Goal: Transaction & Acquisition: Purchase product/service

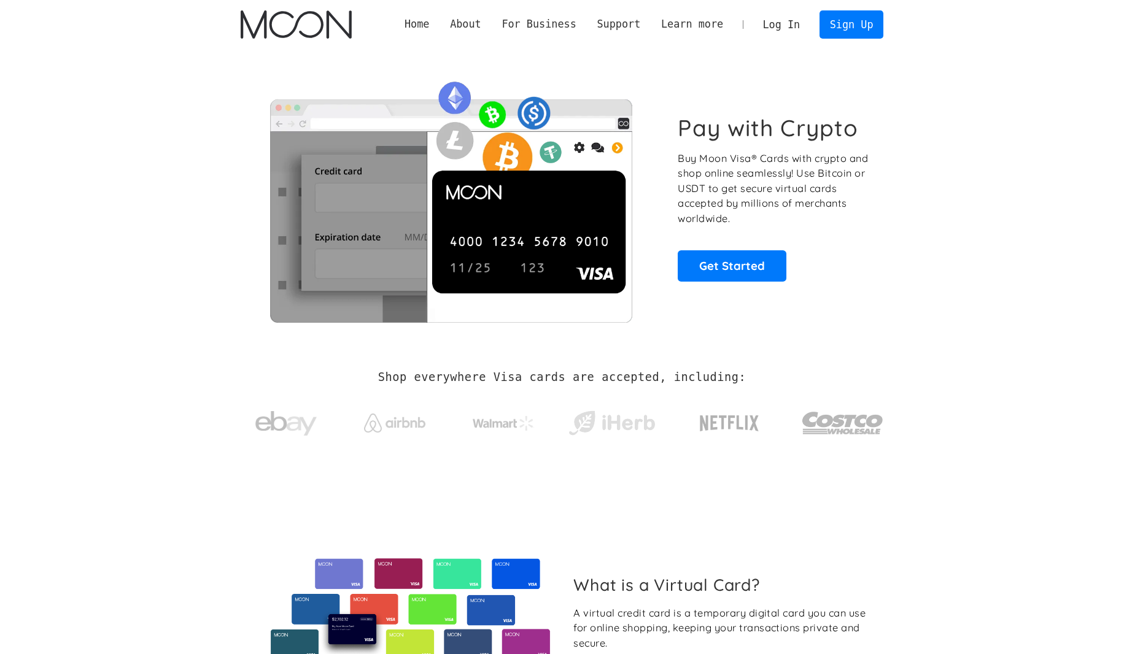
click at [768, 149] on div "Pay with Crypto Buy Moon Visa® Cards with crypto and shop online seamlessly! Us…" at bounding box center [773, 197] width 192 height 167
click at [788, 23] on link "Log In" at bounding box center [781, 24] width 58 height 27
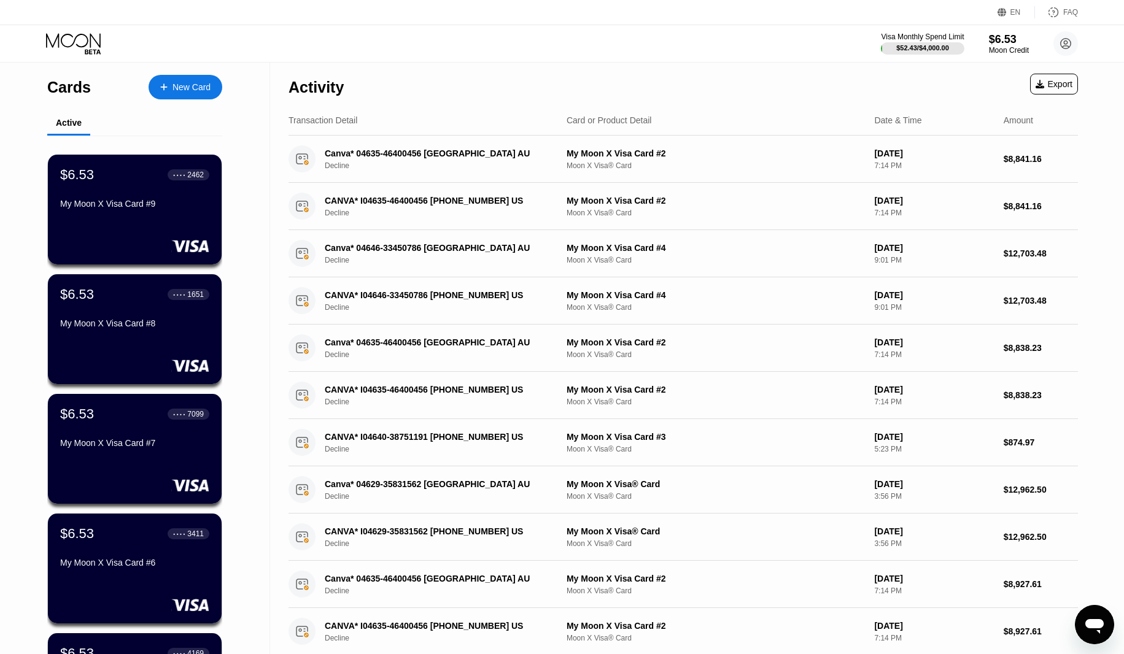
click at [318, 42] on div "Visa Monthly Spend Limit $52.43 / $4,000.00 $6.53 Moon Credit sabinanasirova949…" at bounding box center [562, 43] width 1124 height 37
click at [199, 90] on div "New Card" at bounding box center [191, 87] width 38 height 10
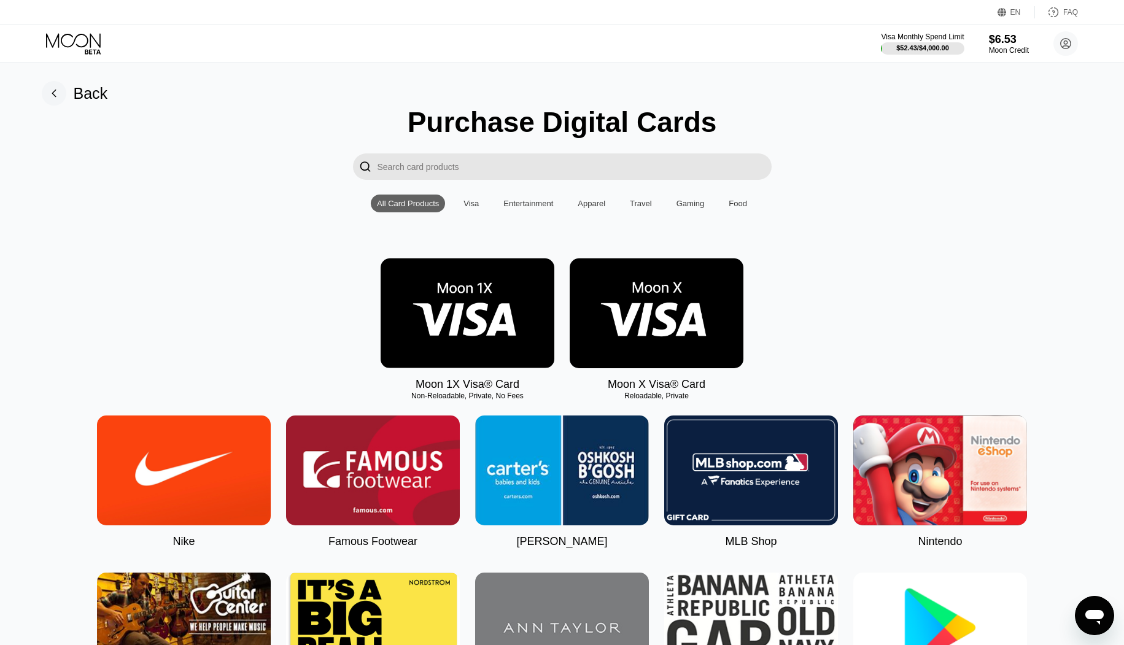
click at [679, 351] on img at bounding box center [656, 313] width 174 height 110
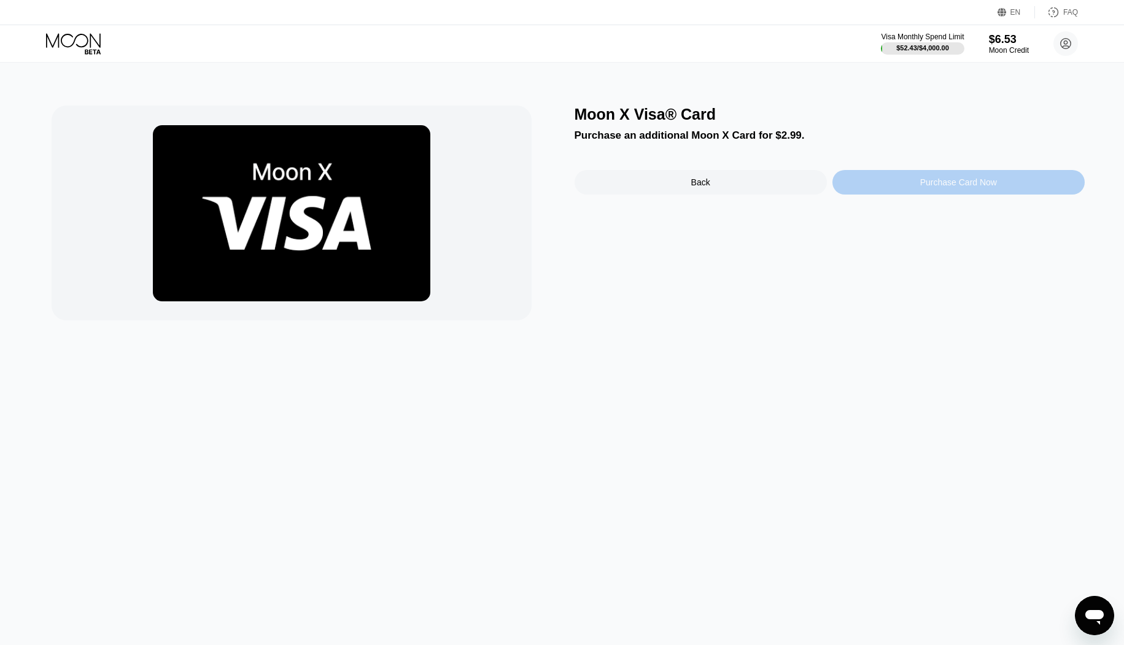
click at [888, 187] on div "Purchase Card Now" at bounding box center [958, 182] width 252 height 25
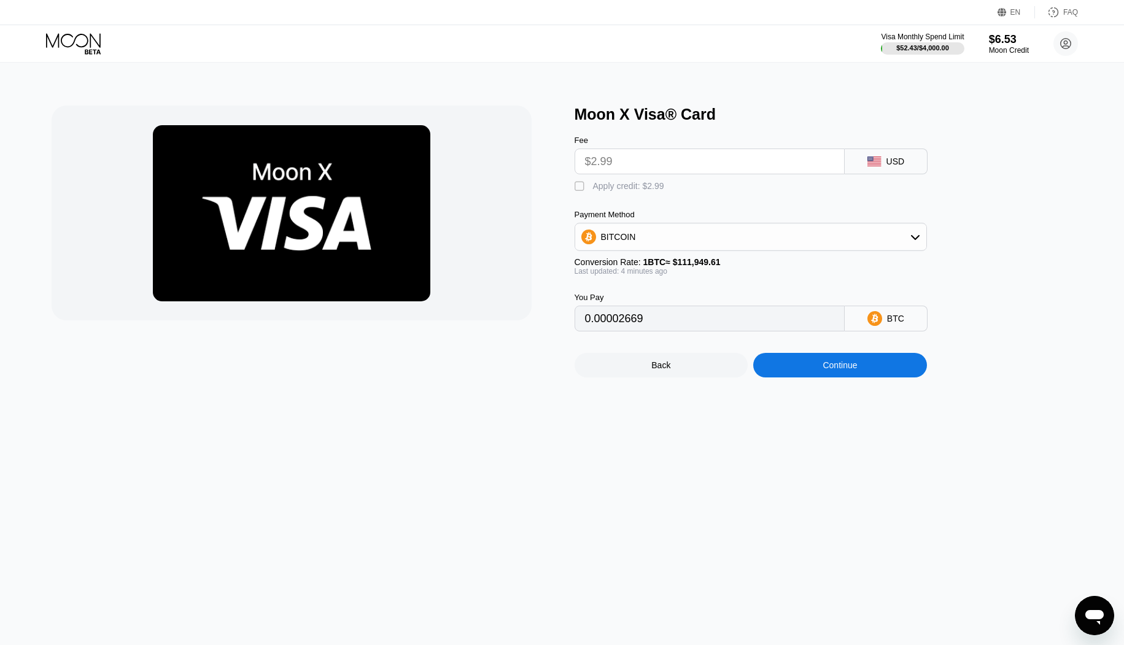
click at [579, 191] on div "" at bounding box center [580, 186] width 12 height 12
type input "0"
click at [833, 370] on div "Continue" at bounding box center [839, 365] width 34 height 10
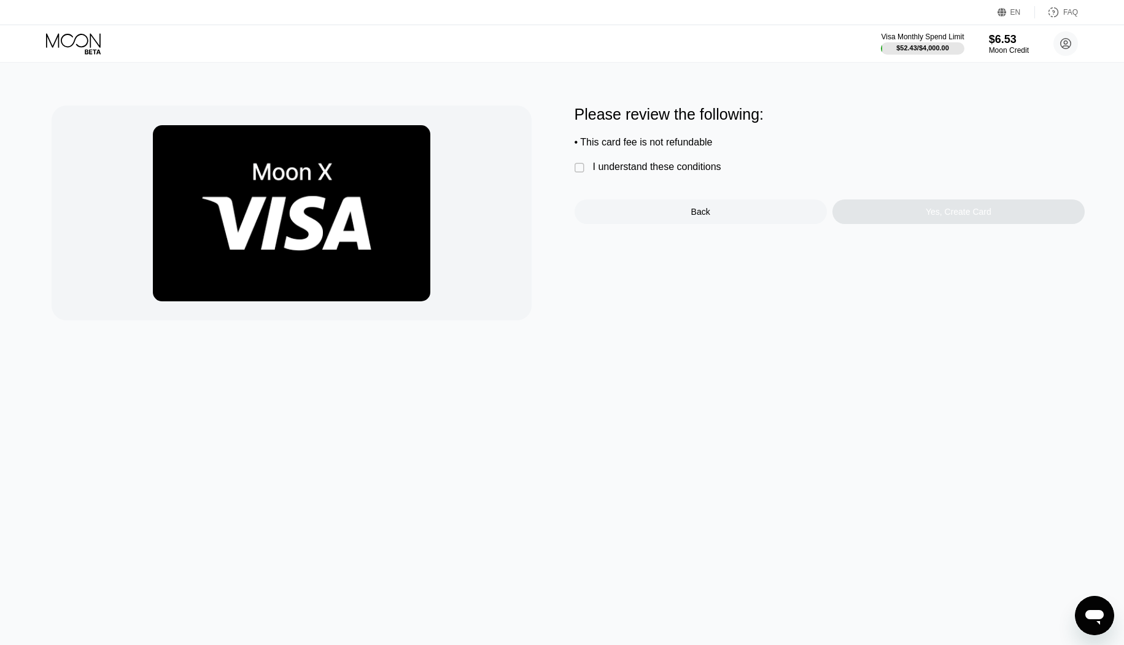
click at [658, 172] on div "I understand these conditions" at bounding box center [657, 166] width 128 height 11
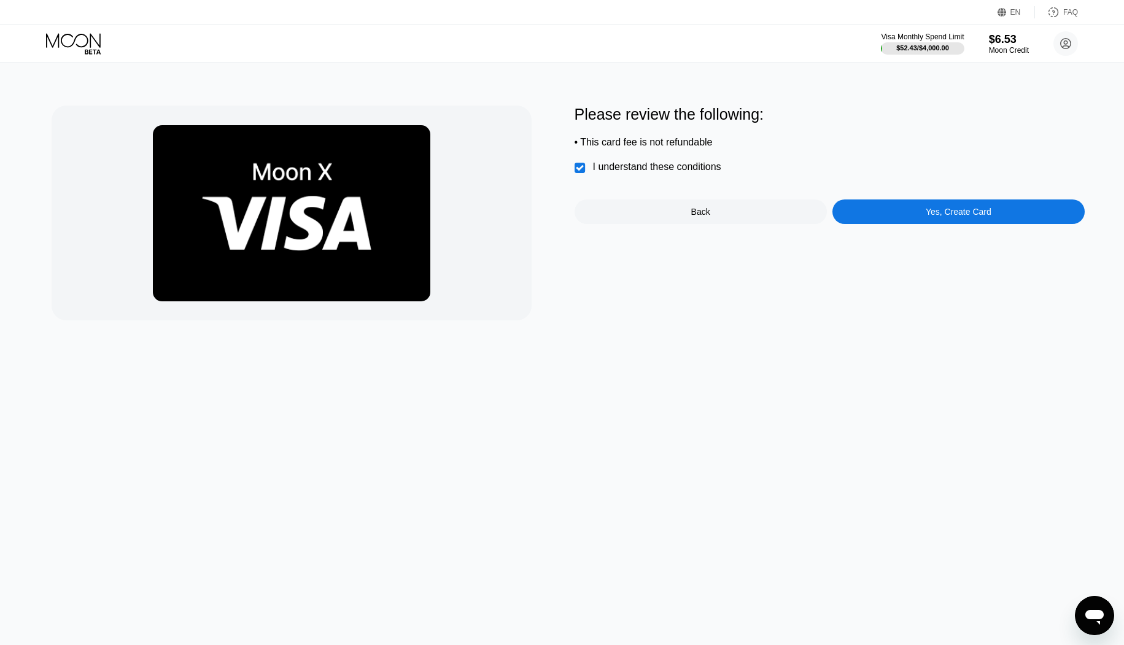
click at [930, 217] on div "Yes, Create Card" at bounding box center [958, 212] width 66 height 10
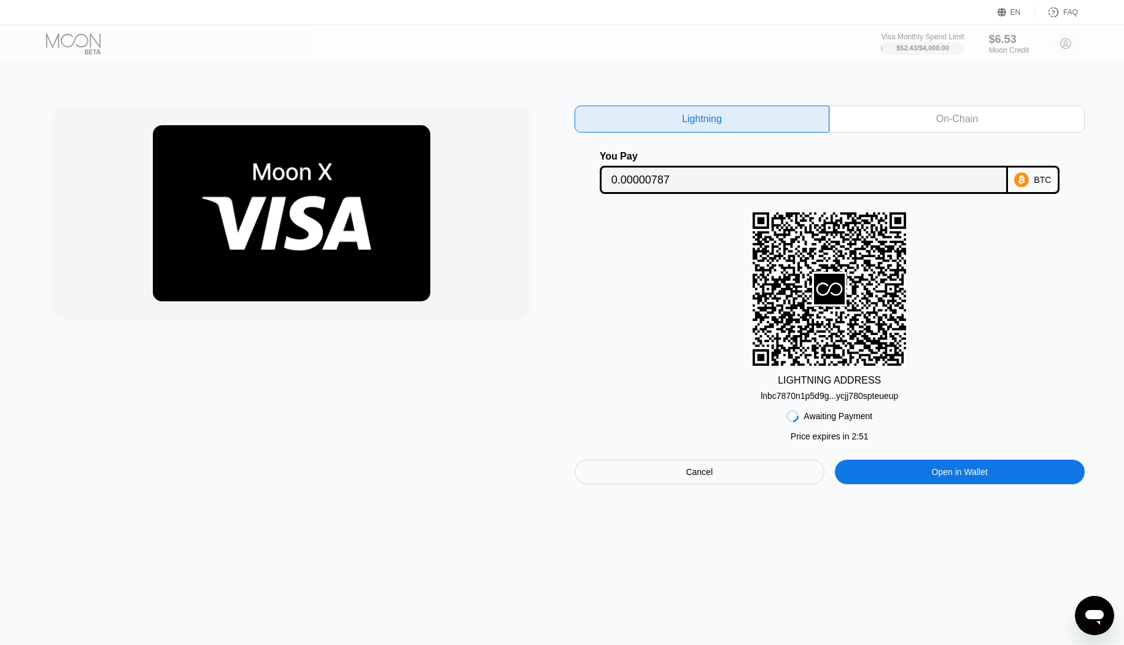
click at [397, 414] on div at bounding box center [307, 295] width 510 height 379
click at [652, 482] on div "Cancel" at bounding box center [699, 472] width 250 height 25
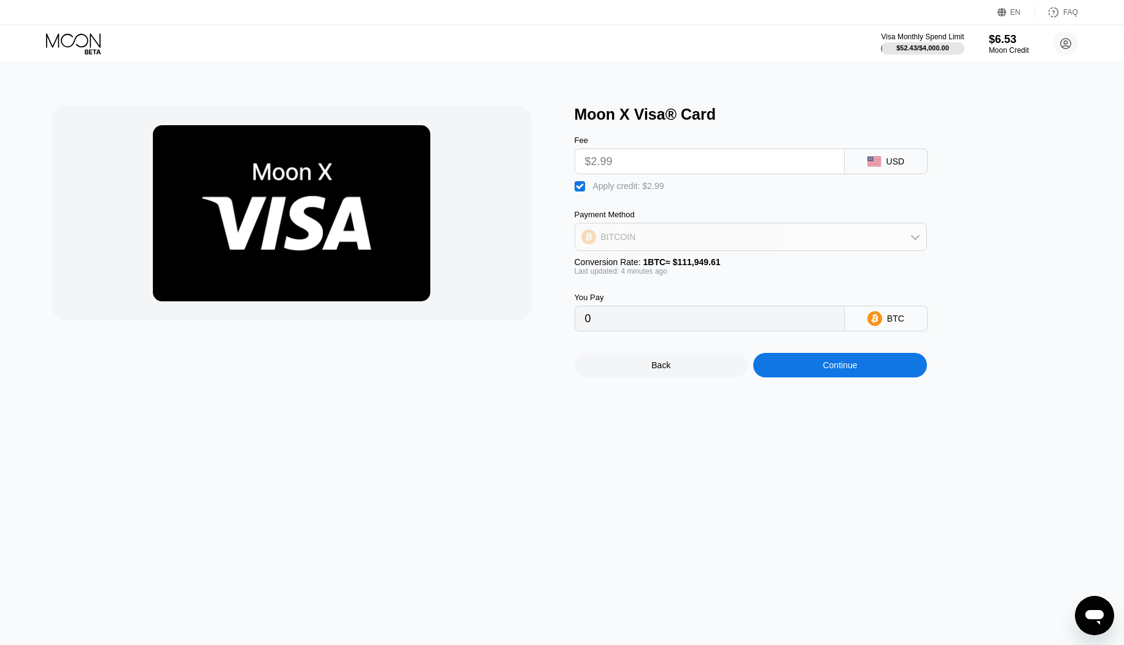
click at [617, 242] on div "BITCOIN" at bounding box center [618, 237] width 35 height 10
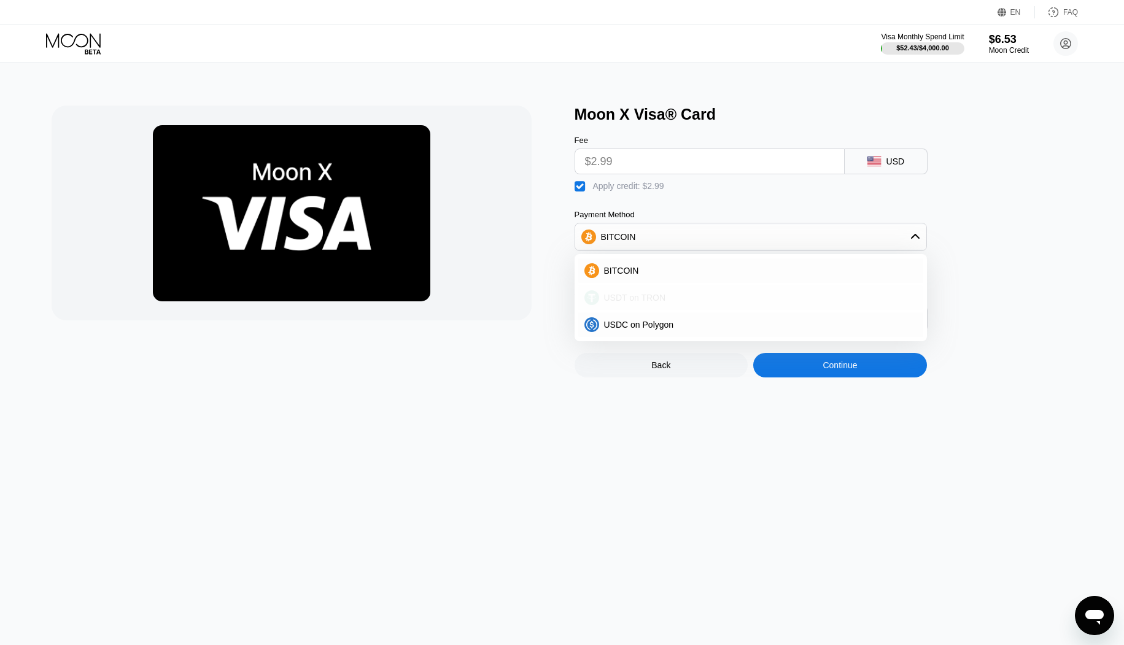
click at [612, 310] on div "USDT on TRON" at bounding box center [750, 297] width 345 height 25
type input "0.00"
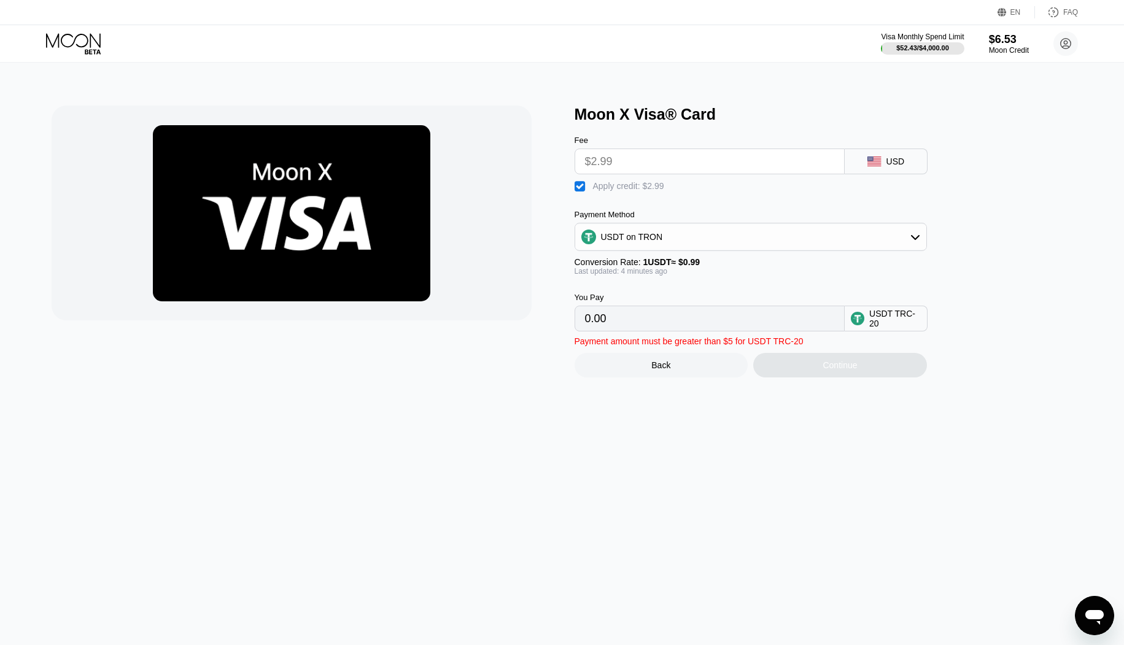
click at [549, 268] on div at bounding box center [307, 242] width 510 height 272
click at [689, 346] on div "Payment amount must be greater than $5 for USDT TRC-20" at bounding box center [688, 341] width 229 height 10
click at [644, 377] on div "Back" at bounding box center [661, 365] width 174 height 25
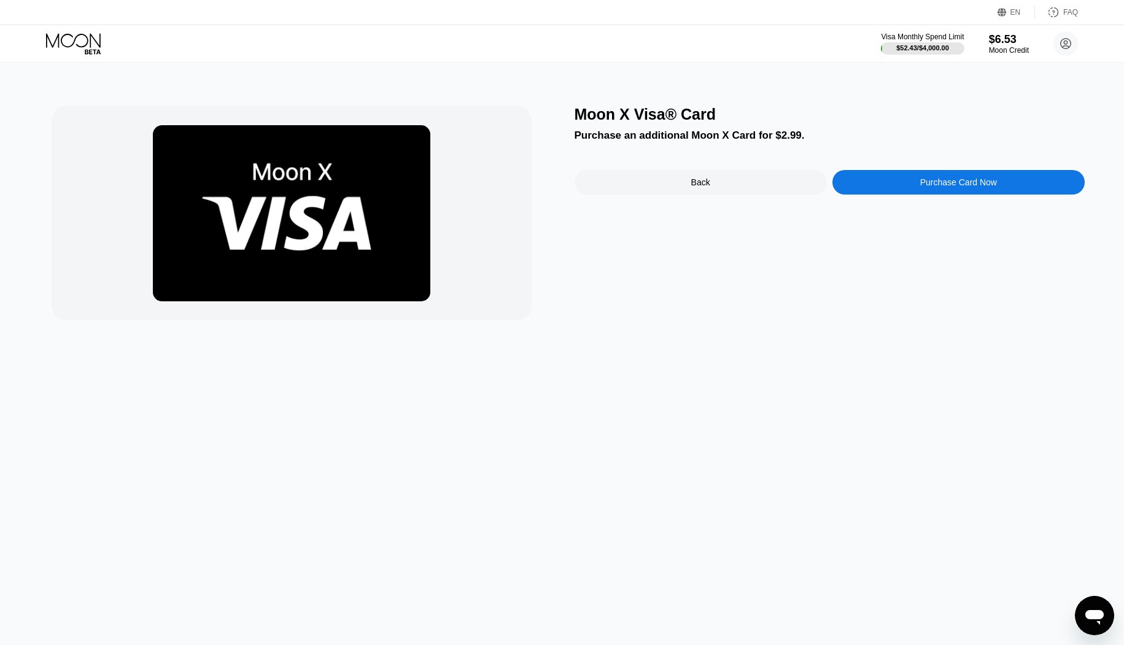
click at [681, 193] on div "Back" at bounding box center [700, 182] width 252 height 25
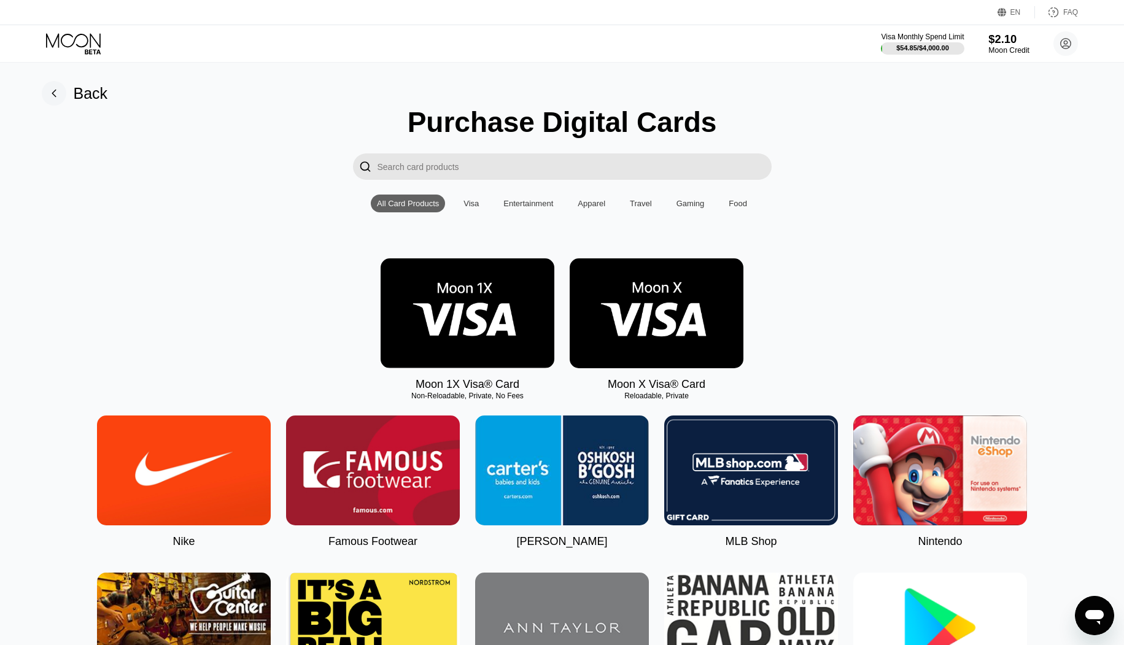
click at [1001, 47] on div "Moon Credit" at bounding box center [1008, 50] width 41 height 9
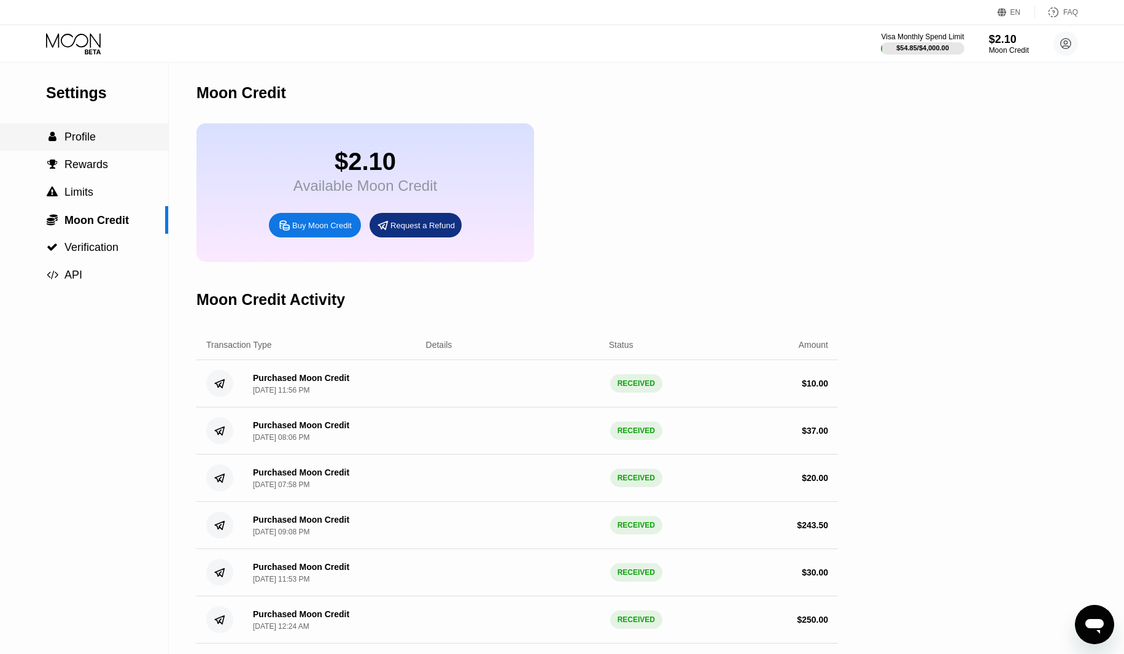
click at [83, 143] on span "Profile" at bounding box center [79, 137] width 31 height 12
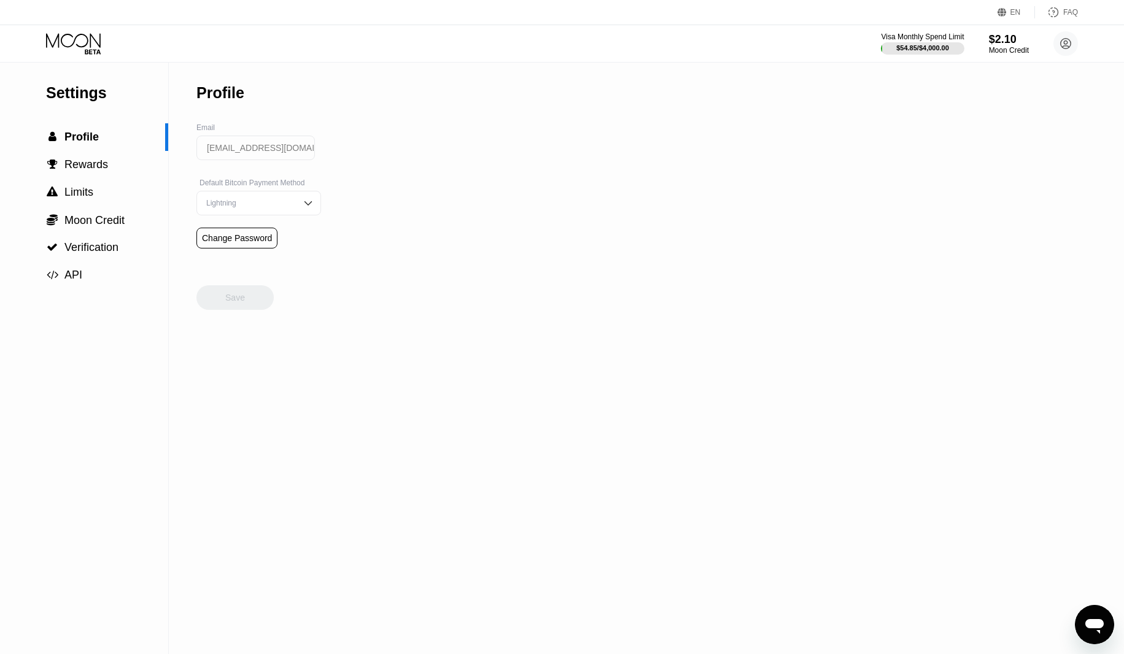
click at [101, 94] on div "Settings" at bounding box center [107, 93] width 122 height 18
click at [83, 31] on div "Visa Monthly Spend Limit $54.85 / $4,000.00 $2.10 Moon Credit sabinanasirova949…" at bounding box center [562, 43] width 1124 height 37
click at [88, 40] on icon at bounding box center [73, 40] width 55 height 14
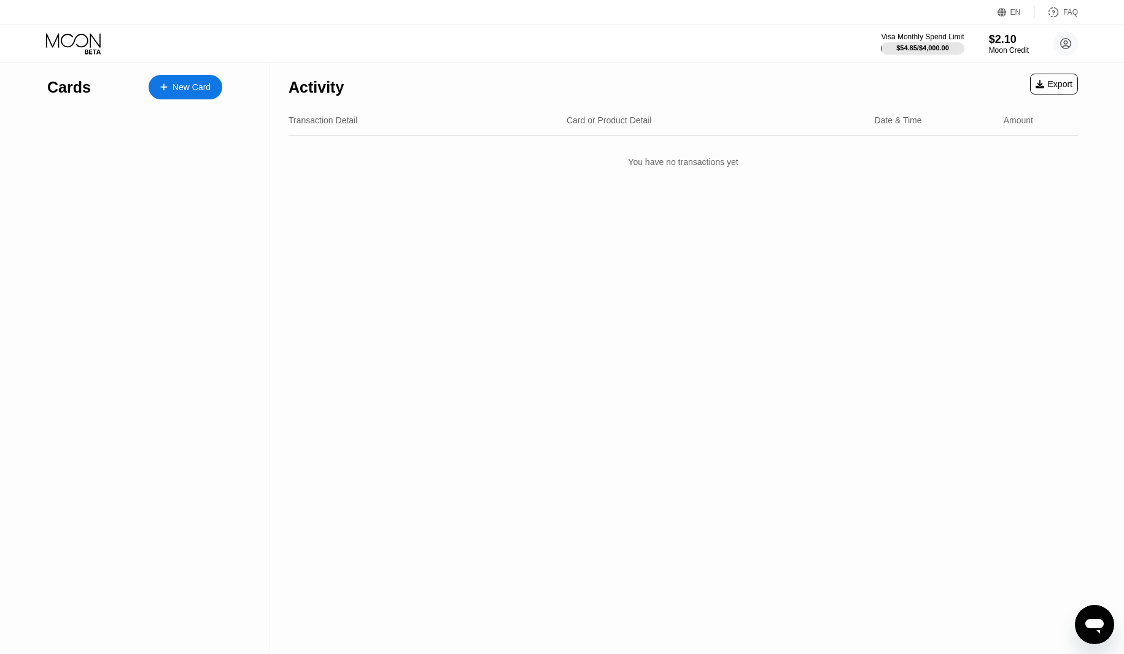
click at [88, 46] on icon at bounding box center [74, 43] width 57 height 21
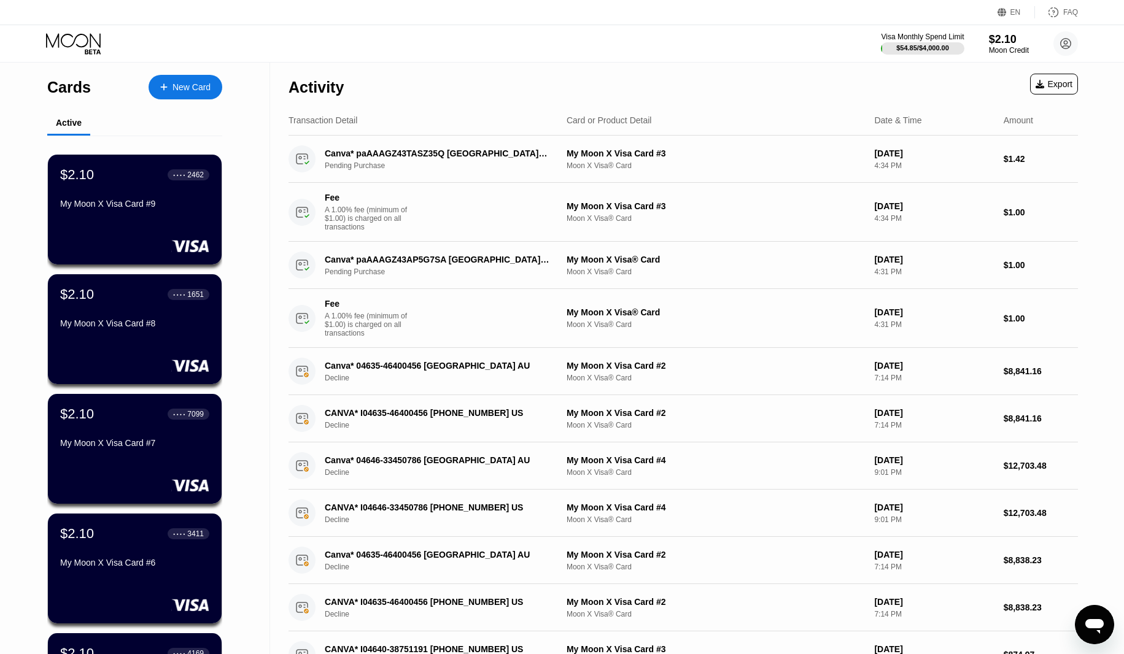
click at [446, 90] on div "Activity Export" at bounding box center [682, 84] width 789 height 43
click at [654, 78] on div "Activity Export" at bounding box center [682, 84] width 789 height 43
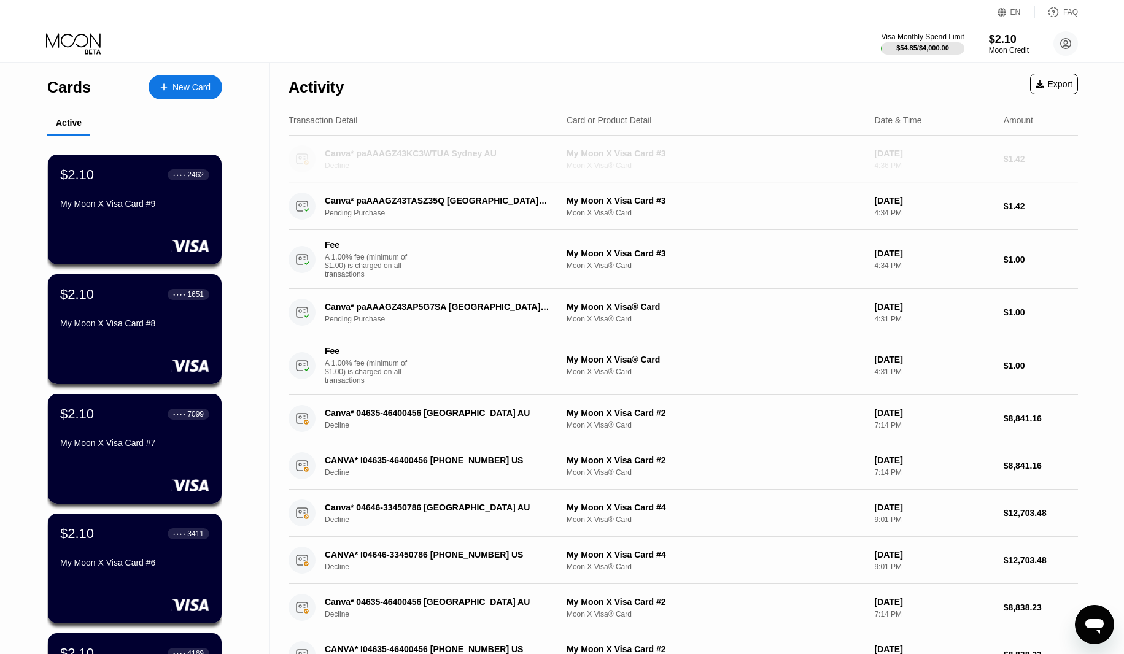
click at [834, 167] on div "Moon X Visa® Card" at bounding box center [715, 165] width 298 height 9
click at [834, 166] on div "Moon X Visa® Card" at bounding box center [715, 165] width 298 height 9
click at [858, 161] on div "My Moon X Visa Card #3 Moon X Visa® Card" at bounding box center [715, 158] width 298 height 21
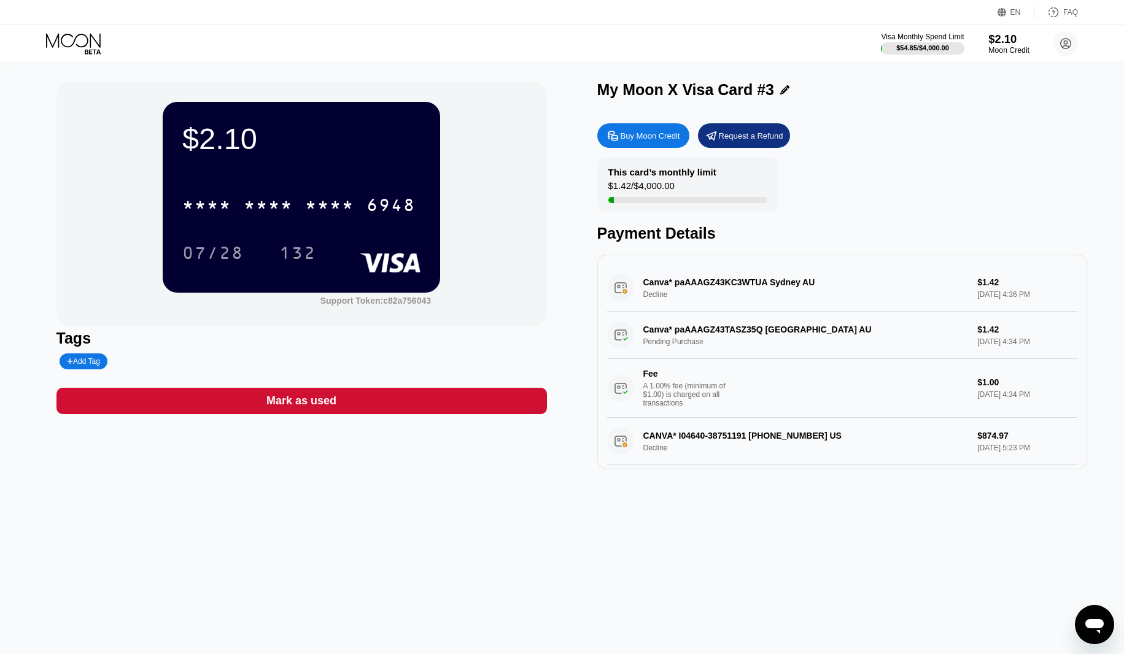
click at [1012, 42] on div "$2.10" at bounding box center [1008, 39] width 41 height 13
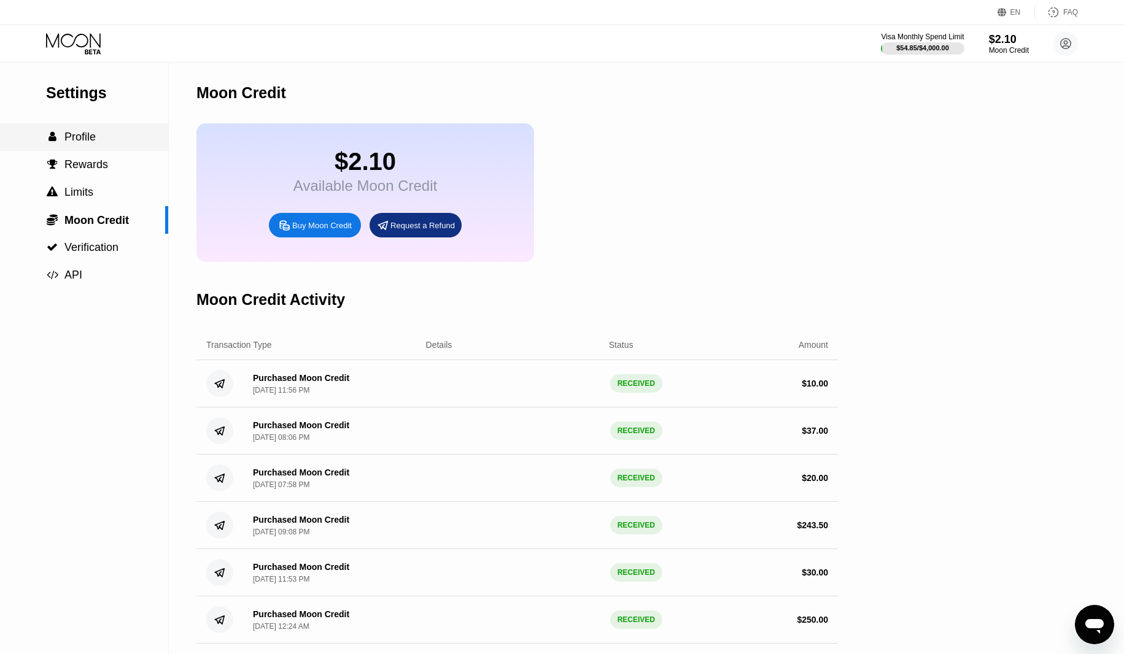
click at [93, 140] on span "Profile" at bounding box center [79, 137] width 31 height 12
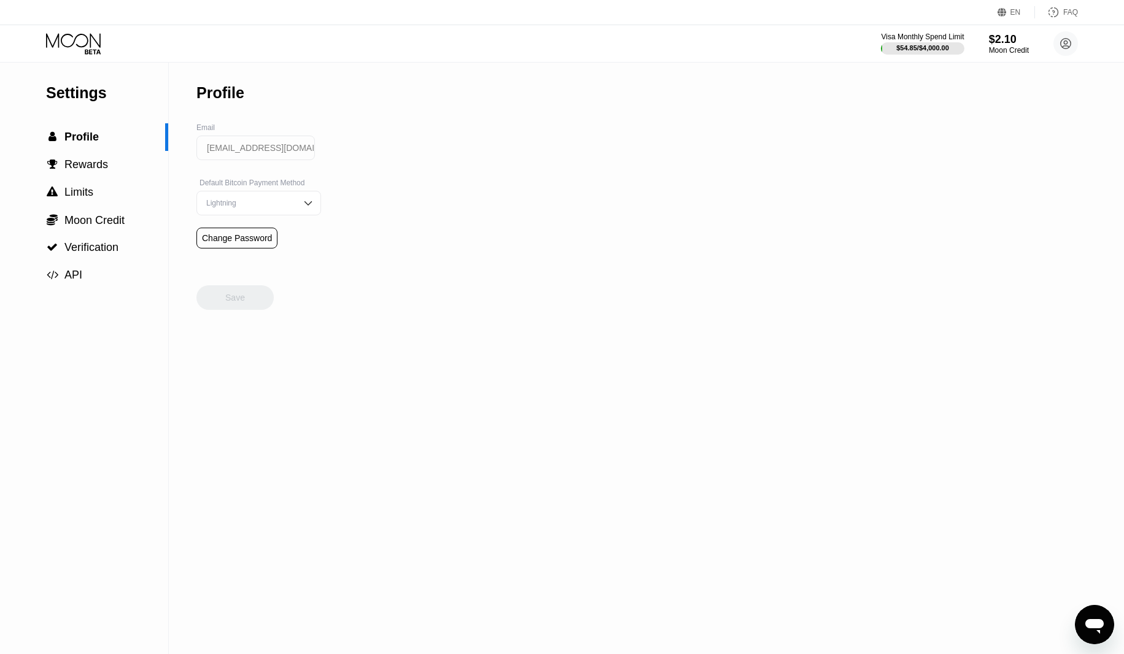
click at [75, 46] on icon at bounding box center [74, 43] width 57 height 21
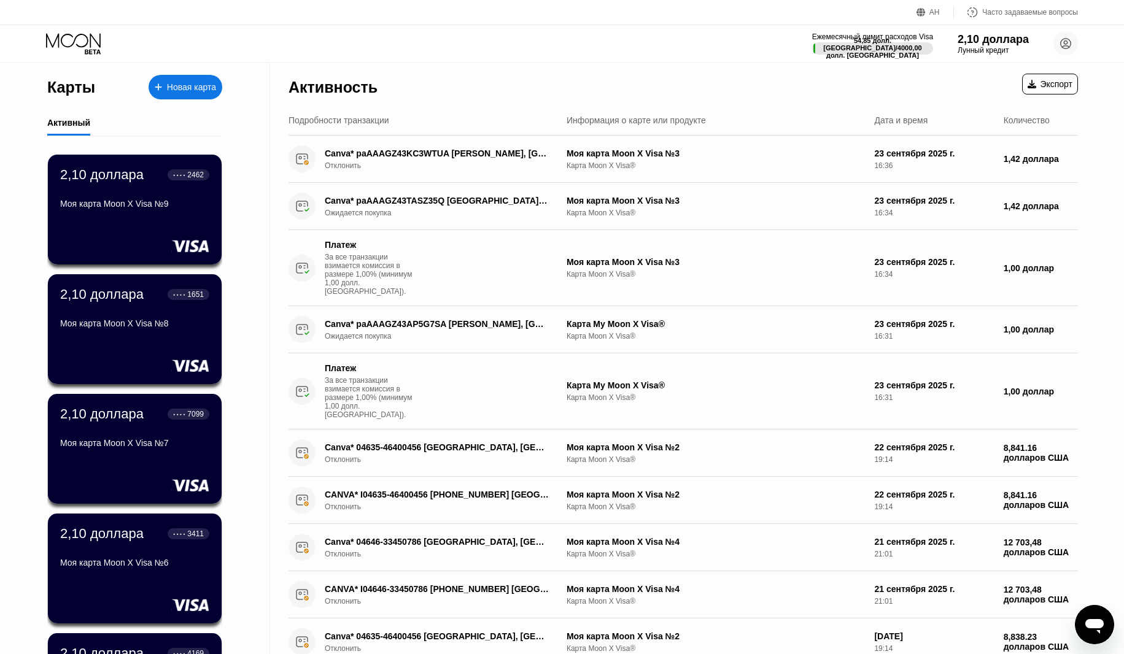
click at [466, 69] on div "Активность Экспорт" at bounding box center [682, 84] width 789 height 43
click at [344, 172] on div "Canva* paAAAGZ43KC3WTUA [PERSON_NAME], [GEOGRAPHIC_DATA] Отклонить" at bounding box center [422, 158] width 268 height 27
click at [341, 169] on font "Отклонить" at bounding box center [343, 165] width 36 height 9
click at [341, 169] on div "Карты Новая карта Активный 2,10 доллара ● ● ● ● 2462 Моя карта Moon X Visa №9 2…" at bounding box center [562, 327] width 1124 height 654
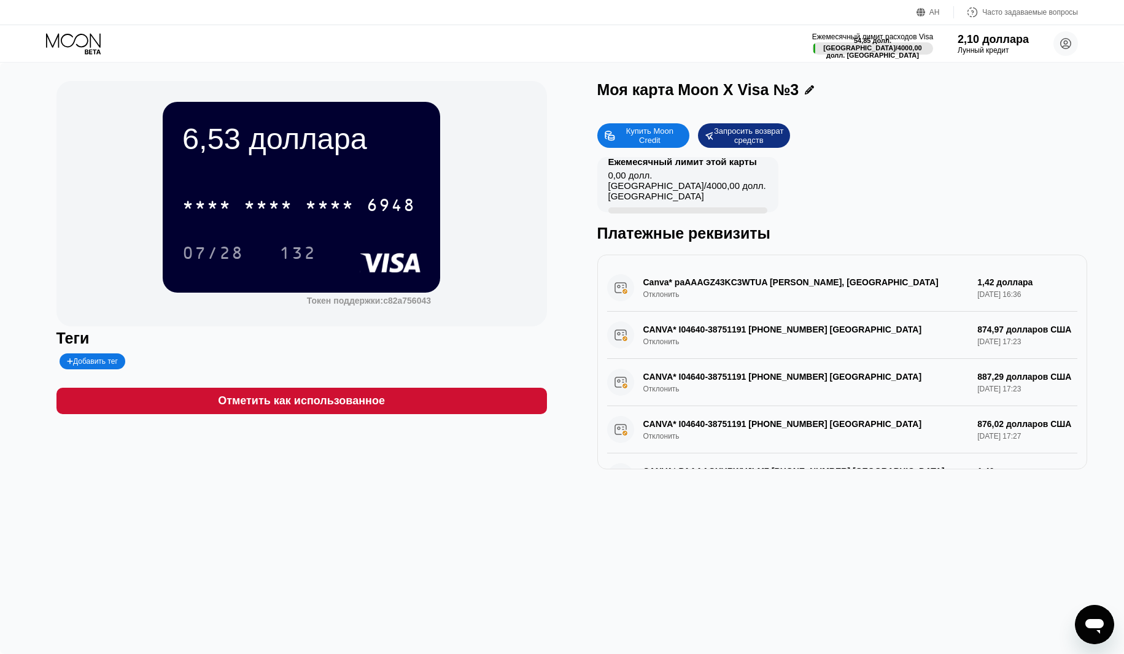
click at [663, 301] on div "Canva* paAAAGZ43KC3WTUA [PERSON_NAME], [GEOGRAPHIC_DATA] Отклонить 1,42 доллара…" at bounding box center [842, 287] width 471 height 47
click at [983, 48] on font "Лунный кредит" at bounding box center [983, 50] width 52 height 9
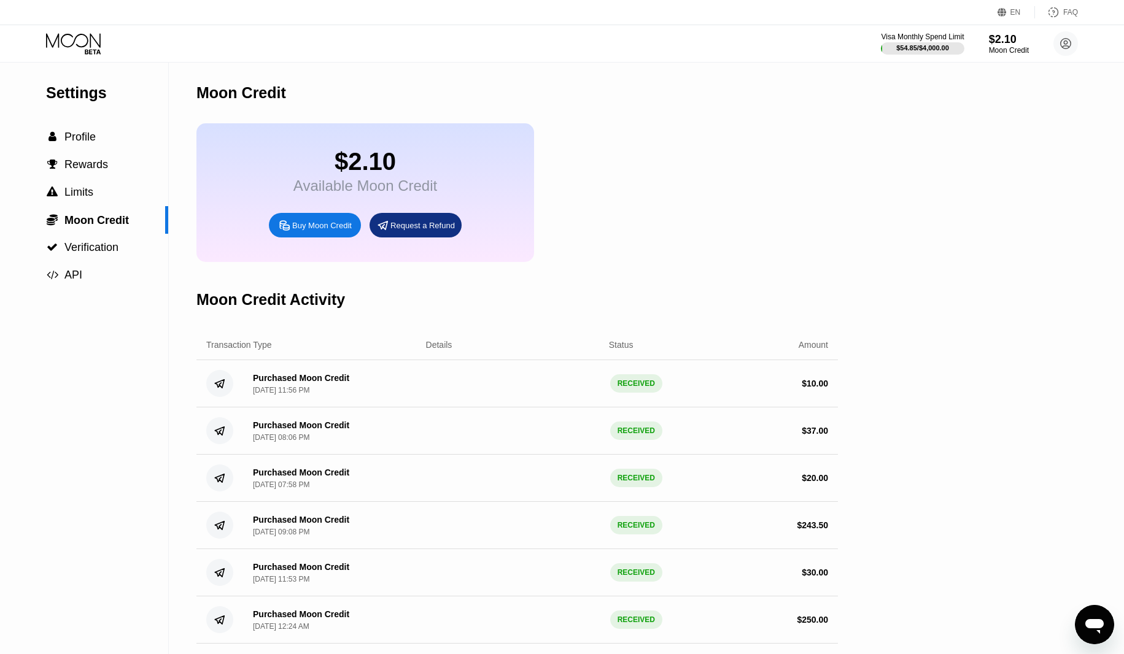
click at [704, 177] on div "$2.10 Available Moon Credit Buy Moon Credit Request a Refund" at bounding box center [516, 192] width 641 height 139
click at [75, 43] on icon at bounding box center [74, 43] width 57 height 21
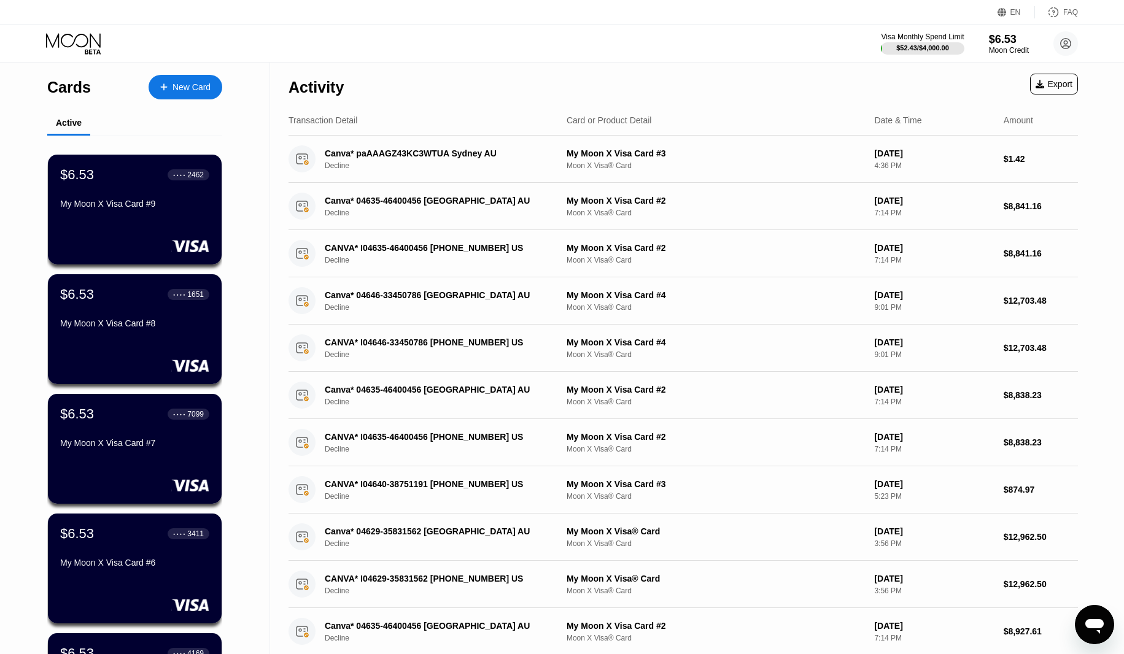
click at [161, 85] on icon at bounding box center [163, 87] width 7 height 9
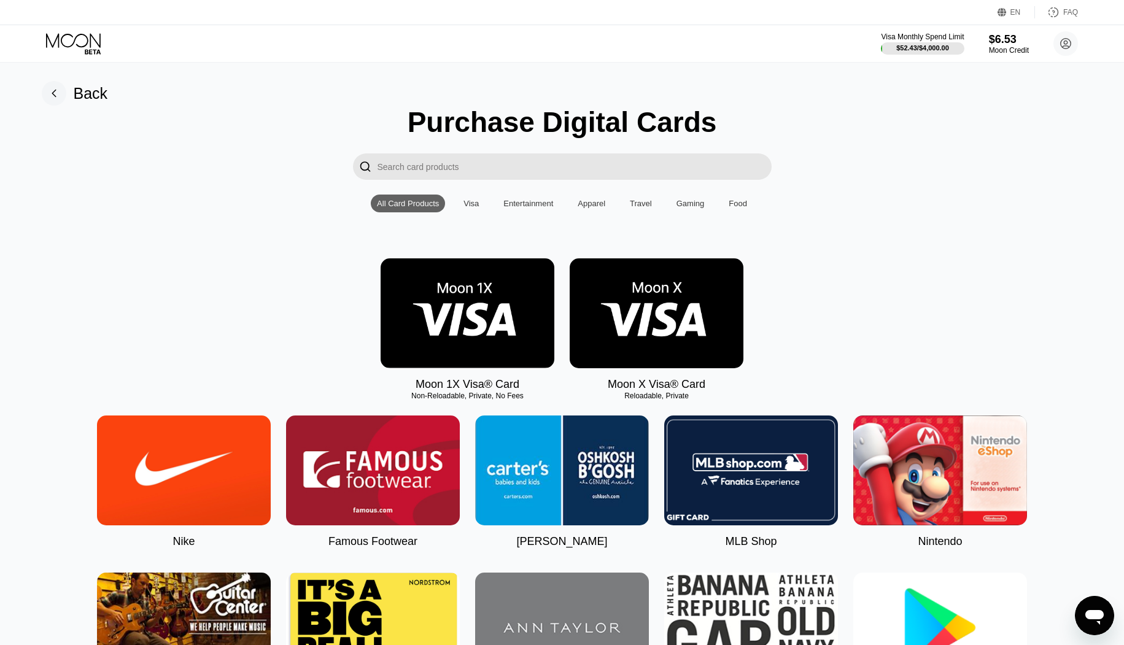
click at [688, 315] on img at bounding box center [656, 313] width 174 height 110
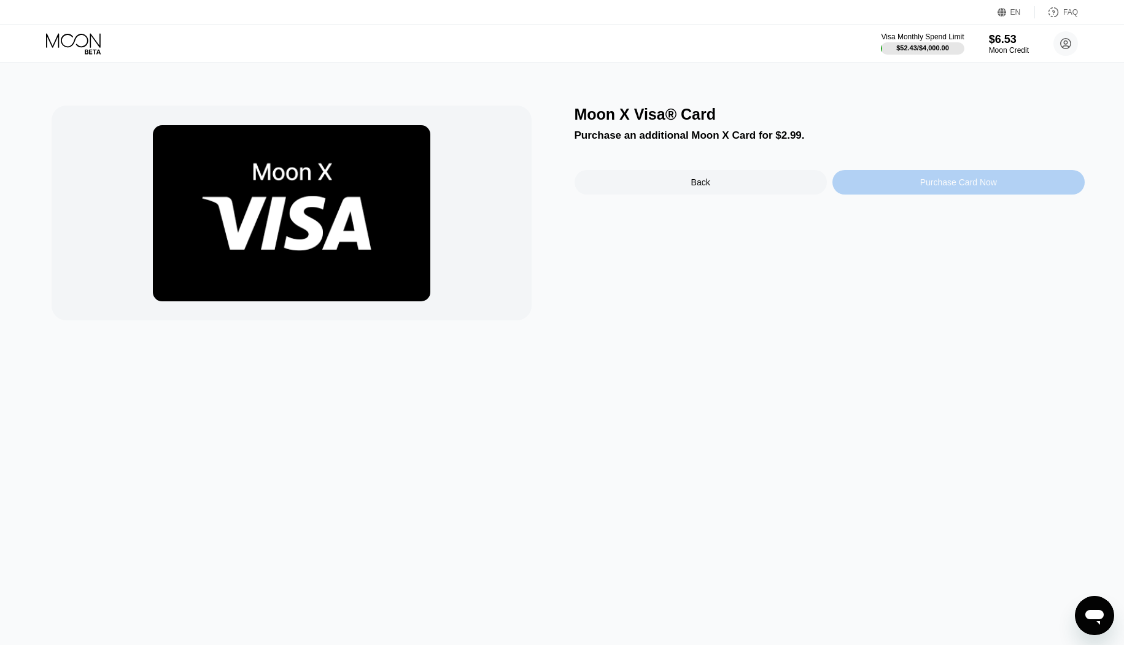
click at [941, 187] on div "Purchase Card Now" at bounding box center [958, 182] width 77 height 10
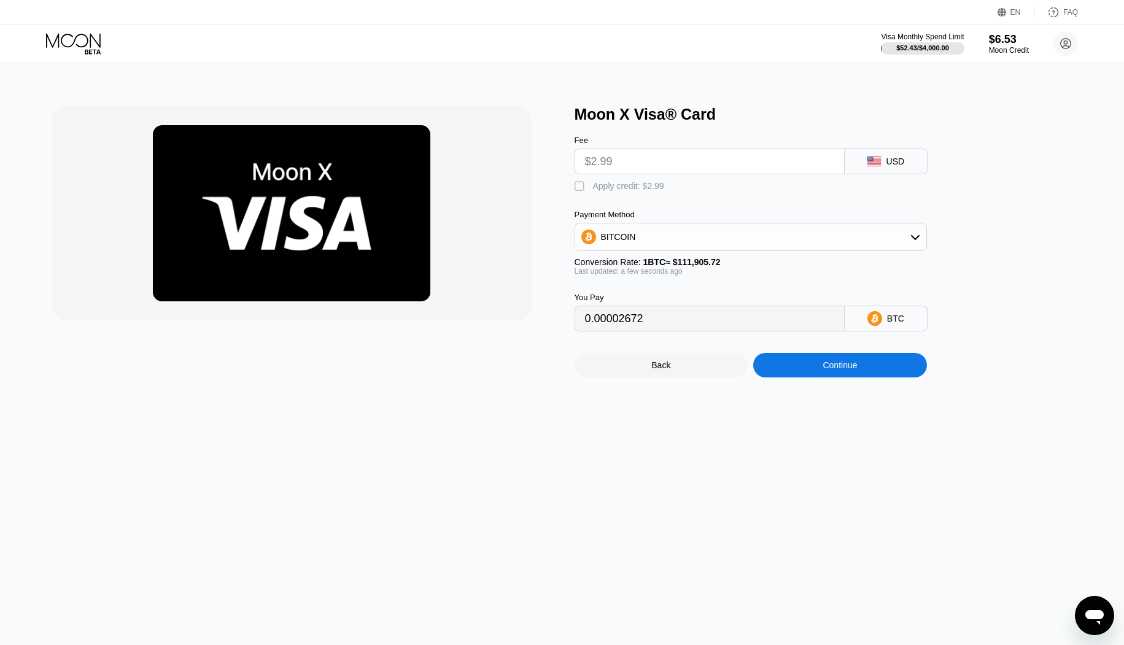
click at [592, 187] on div " Apply credit: $2.99" at bounding box center [622, 186] width 96 height 12
type input "0"
click at [850, 370] on div "Continue" at bounding box center [839, 365] width 34 height 10
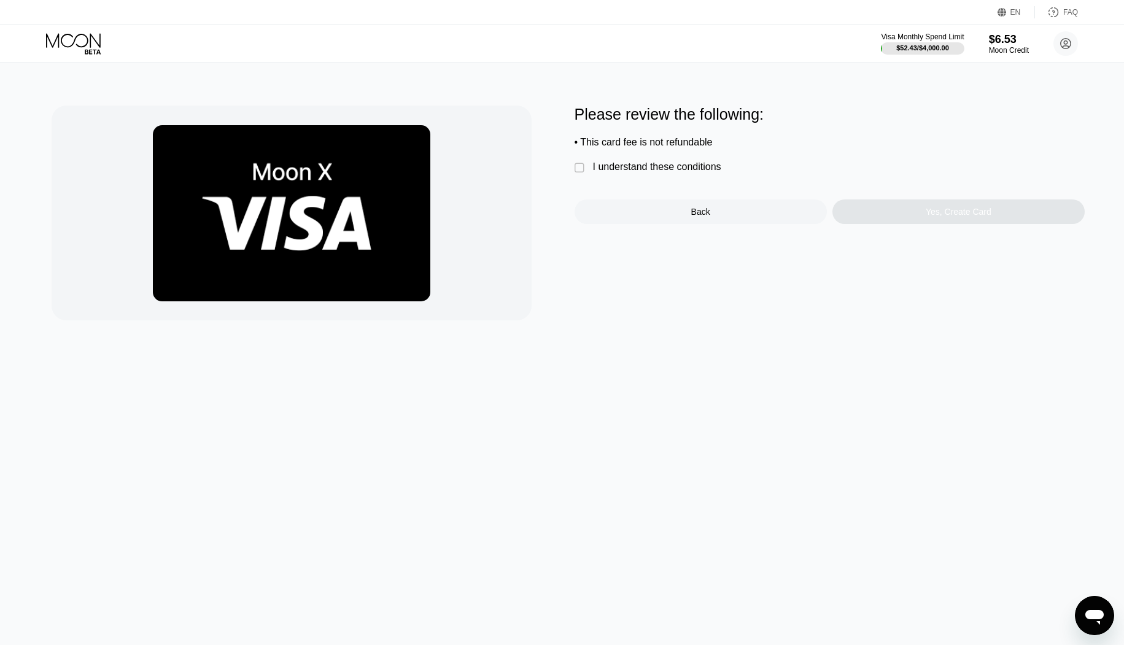
click at [617, 172] on div "I understand these conditions" at bounding box center [657, 166] width 128 height 11
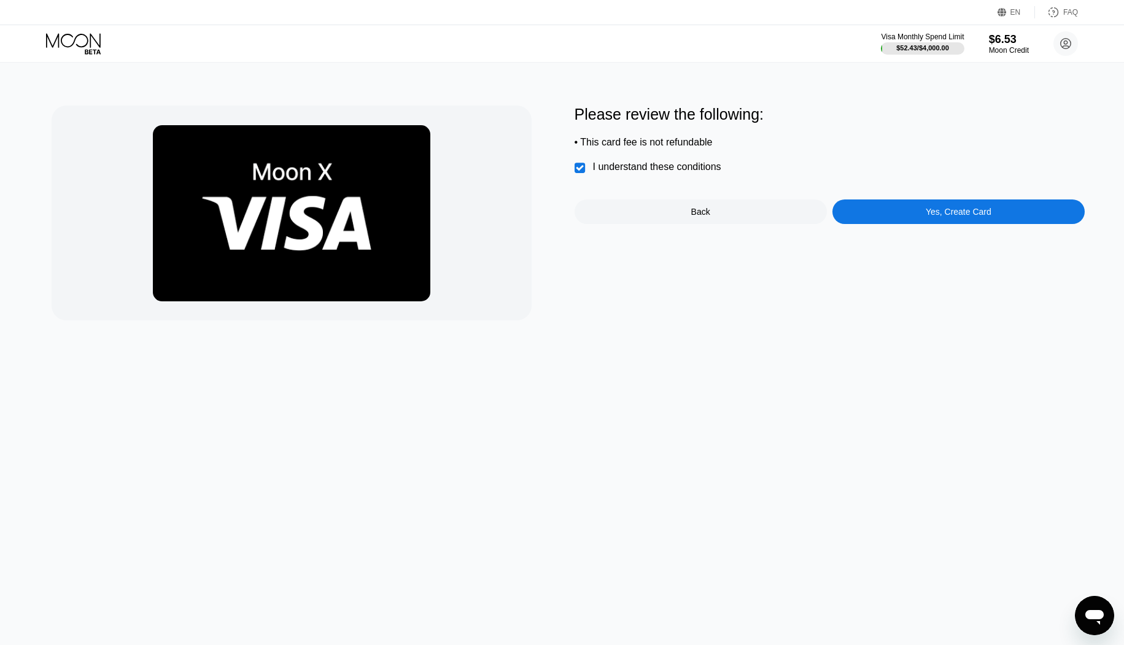
click at [644, 166] on div "I understand these conditions" at bounding box center [657, 166] width 128 height 11
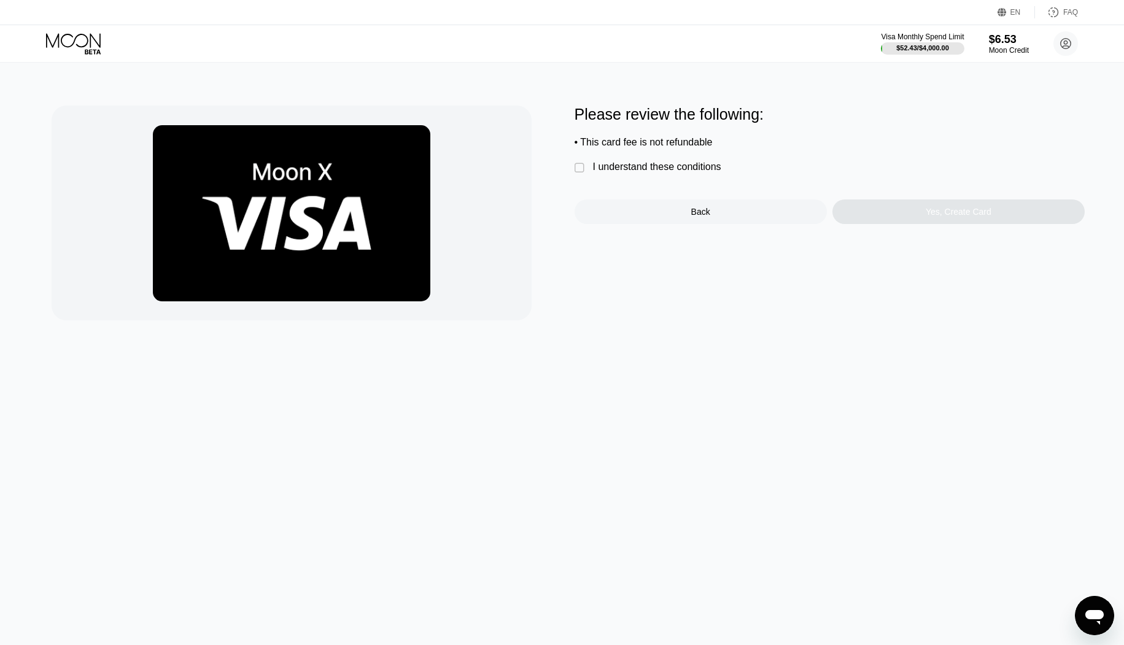
click at [644, 166] on div "I understand these conditions" at bounding box center [657, 166] width 128 height 11
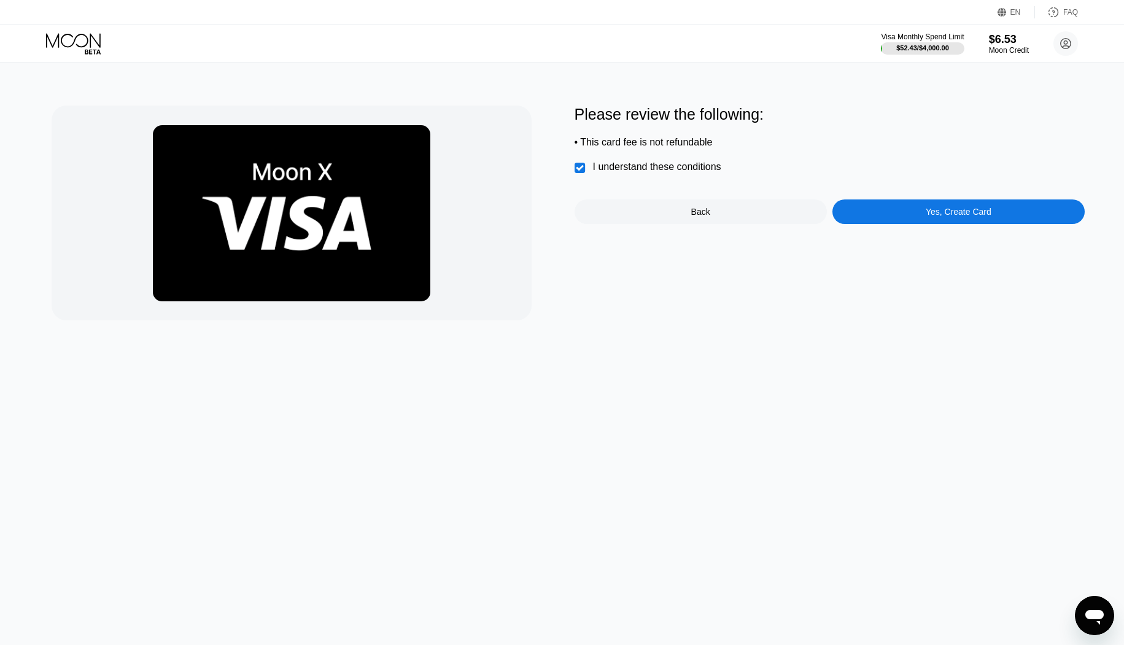
click at [934, 217] on div "Yes, Create Card" at bounding box center [958, 212] width 66 height 10
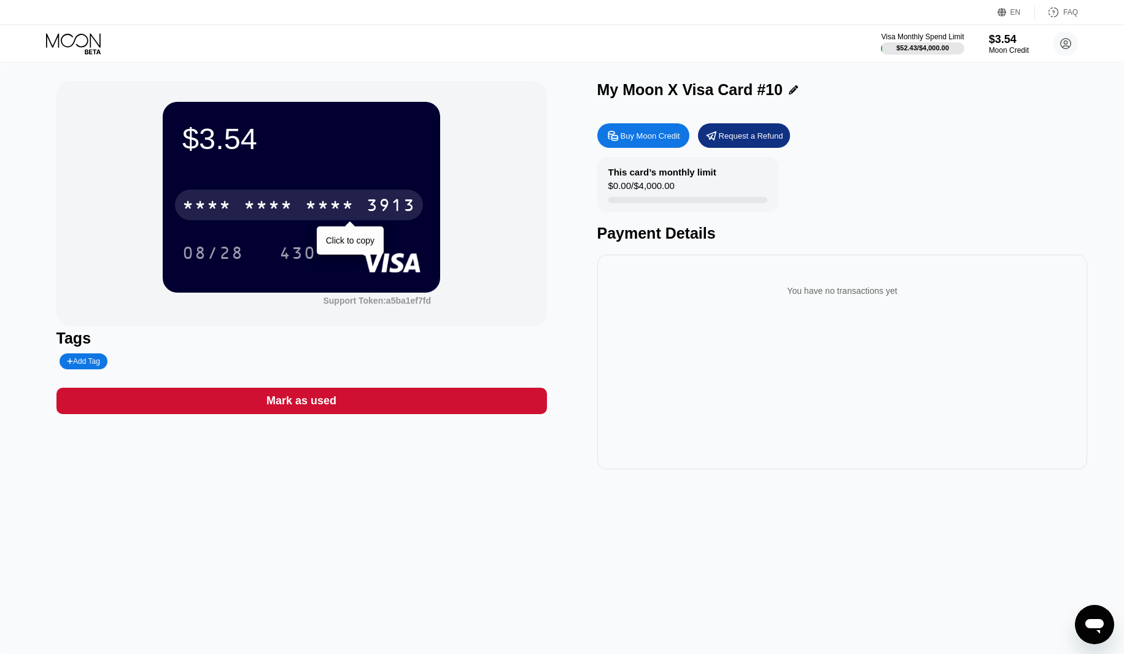
click at [345, 208] on div "* * * *" at bounding box center [329, 207] width 49 height 20
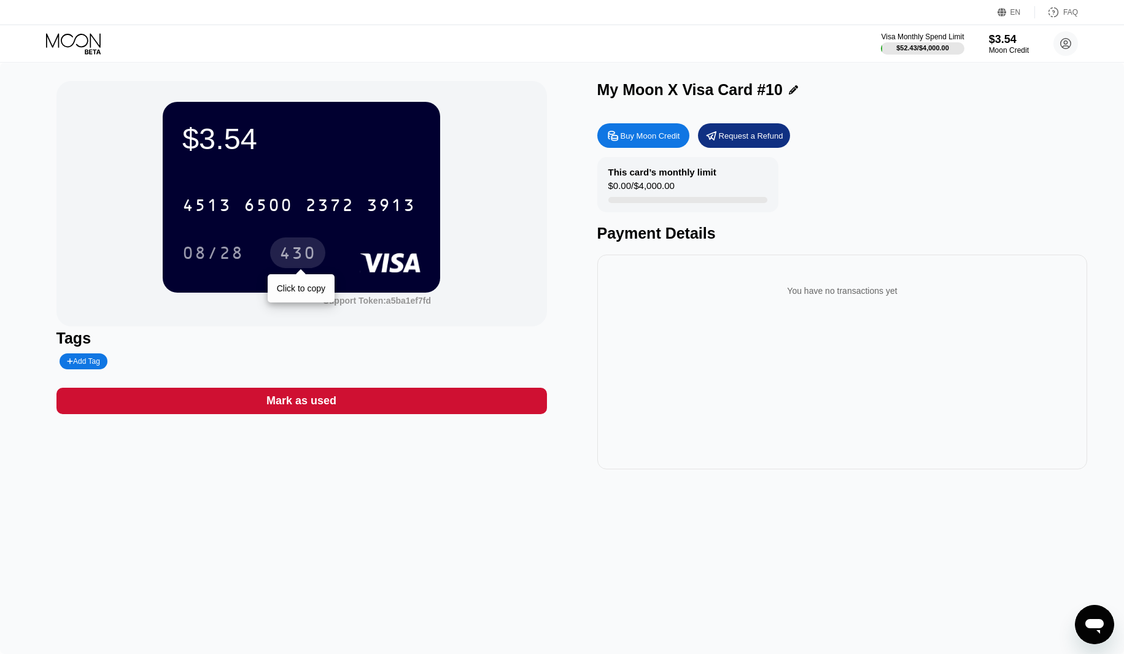
click at [310, 253] on div "430" at bounding box center [297, 255] width 37 height 20
click at [989, 43] on div "$3.54" at bounding box center [1008, 39] width 41 height 13
